Goal: Information Seeking & Learning: Find specific page/section

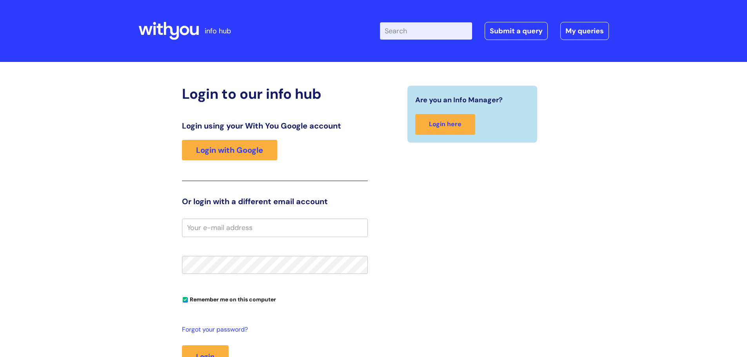
click at [406, 34] on input "Enter your search term here..." at bounding box center [426, 30] width 92 height 17
type input "brand centre"
click button "Search" at bounding box center [0, 0] width 0 height 0
click at [236, 148] on link "Login with Google" at bounding box center [229, 150] width 95 height 20
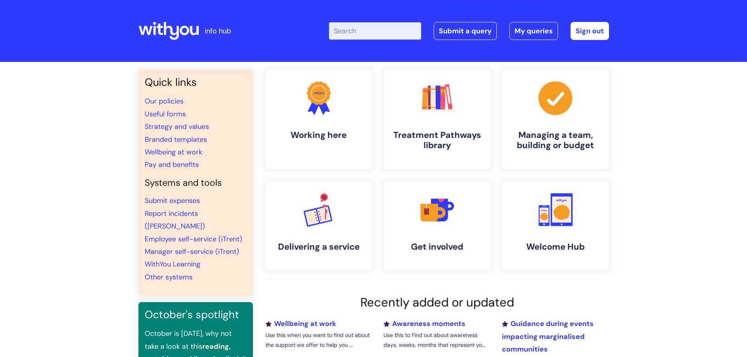
click at [363, 33] on input "Enter your search term here..." at bounding box center [375, 30] width 92 height 17
type input "brand"
click button "Search" at bounding box center [0, 0] width 0 height 0
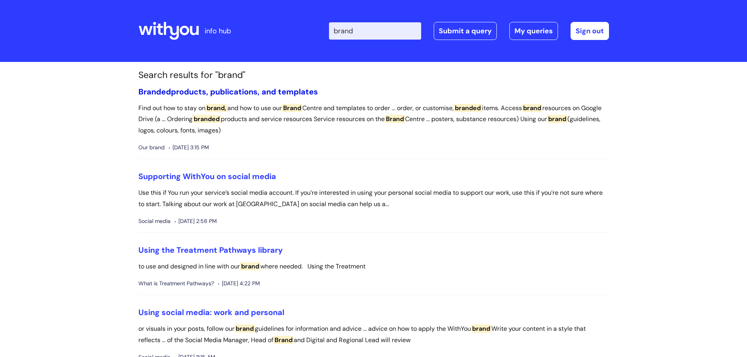
click at [277, 90] on link "Branded products, publications, and templates" at bounding box center [228, 92] width 180 height 10
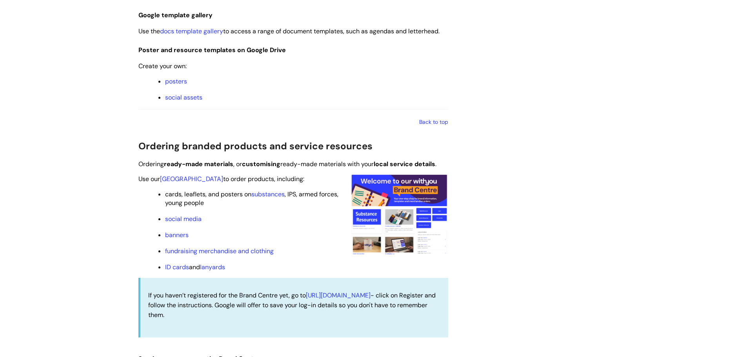
scroll to position [627, 0]
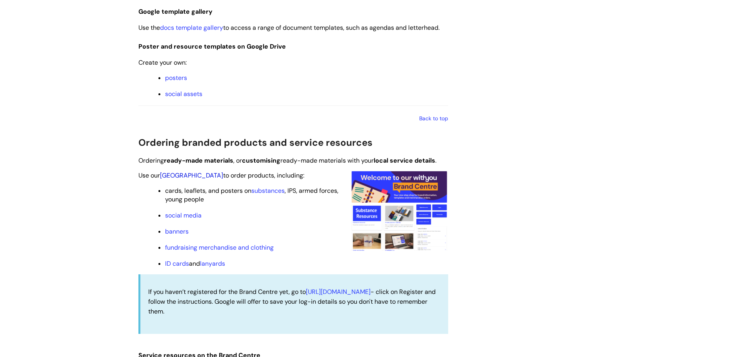
click at [184, 174] on link "[GEOGRAPHIC_DATA]" at bounding box center [191, 175] width 63 height 8
